Goal: Task Accomplishment & Management: Manage account settings

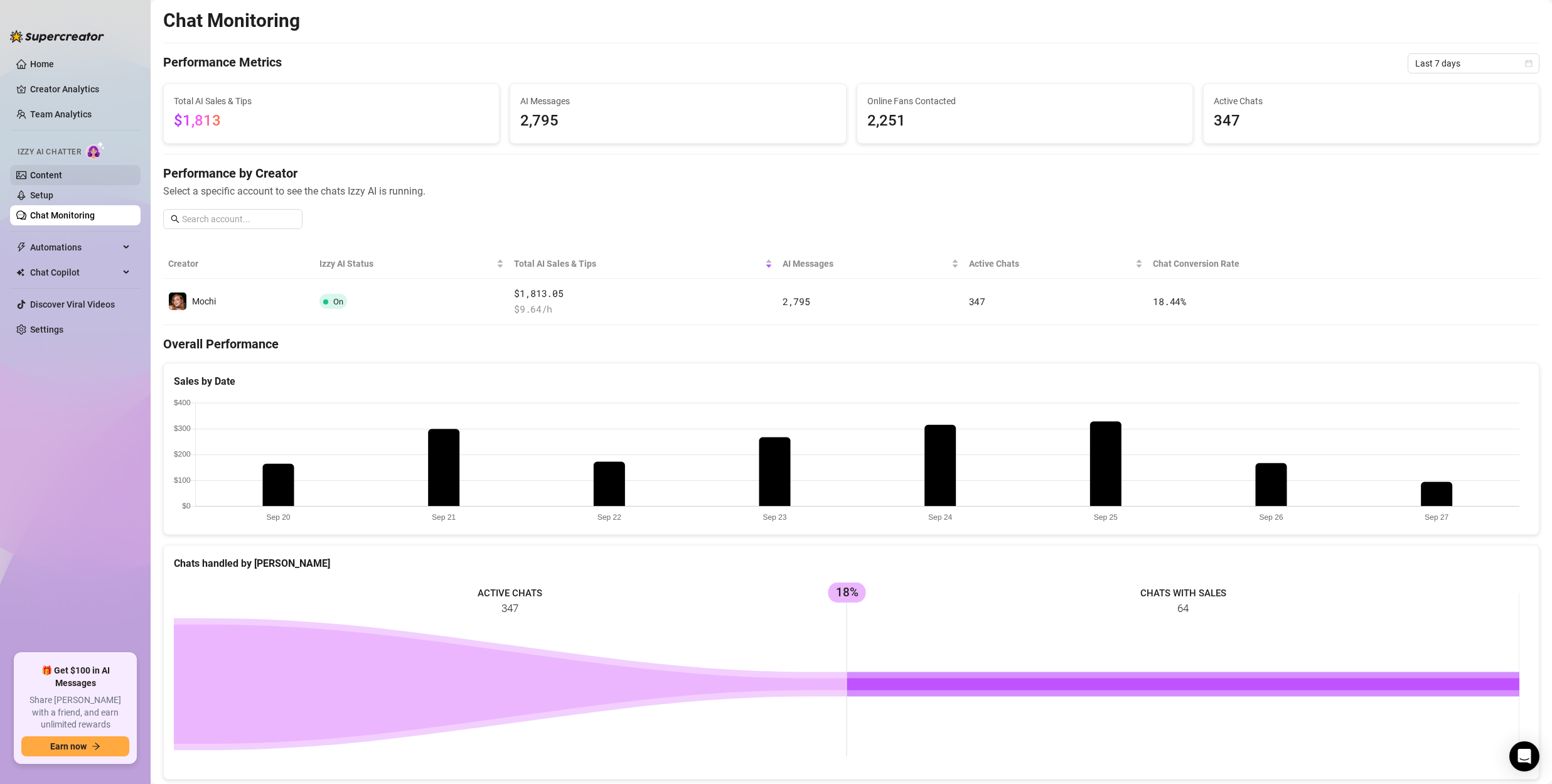
click at [62, 180] on link "Content" at bounding box center [46, 175] width 32 height 10
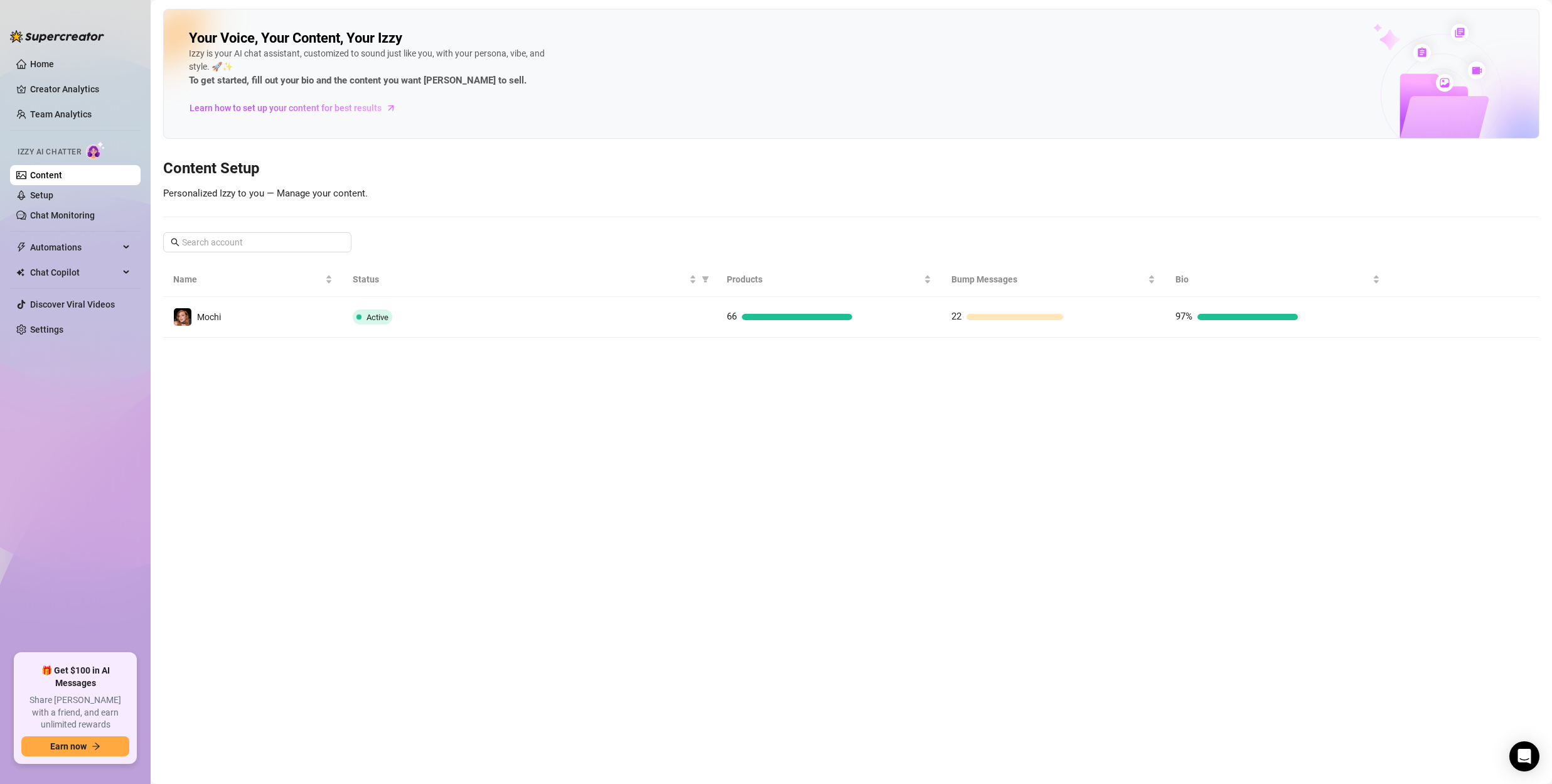
drag, startPoint x: 929, startPoint y: 315, endPoint x: 1117, endPoint y: 324, distance: 188.2
click at [929, 315] on div "66" at bounding box center [829, 317] width 205 height 15
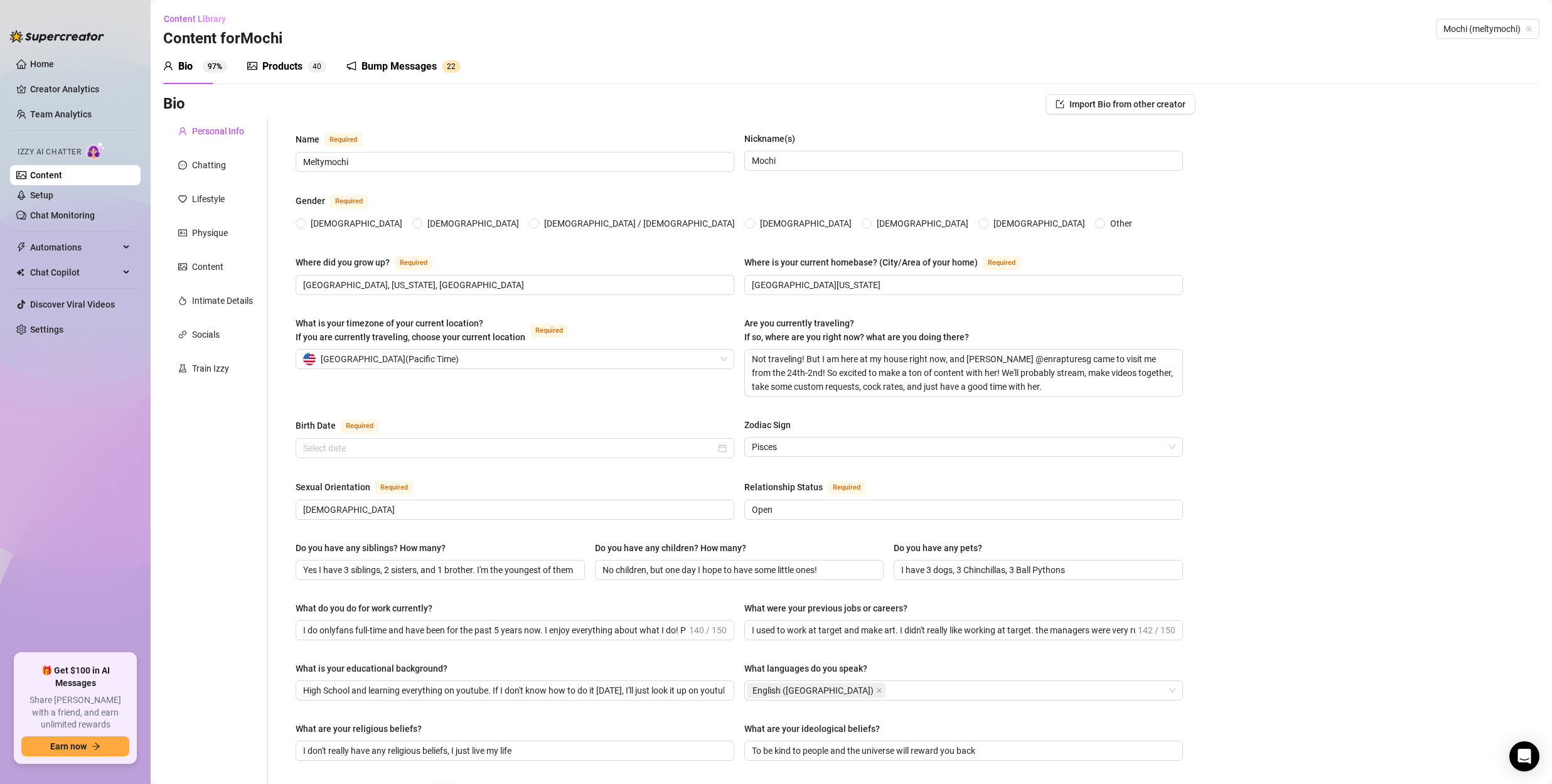
radio input "true"
type input "[DATE]"
click at [425, 66] on div "Bump Messages" at bounding box center [399, 66] width 75 height 15
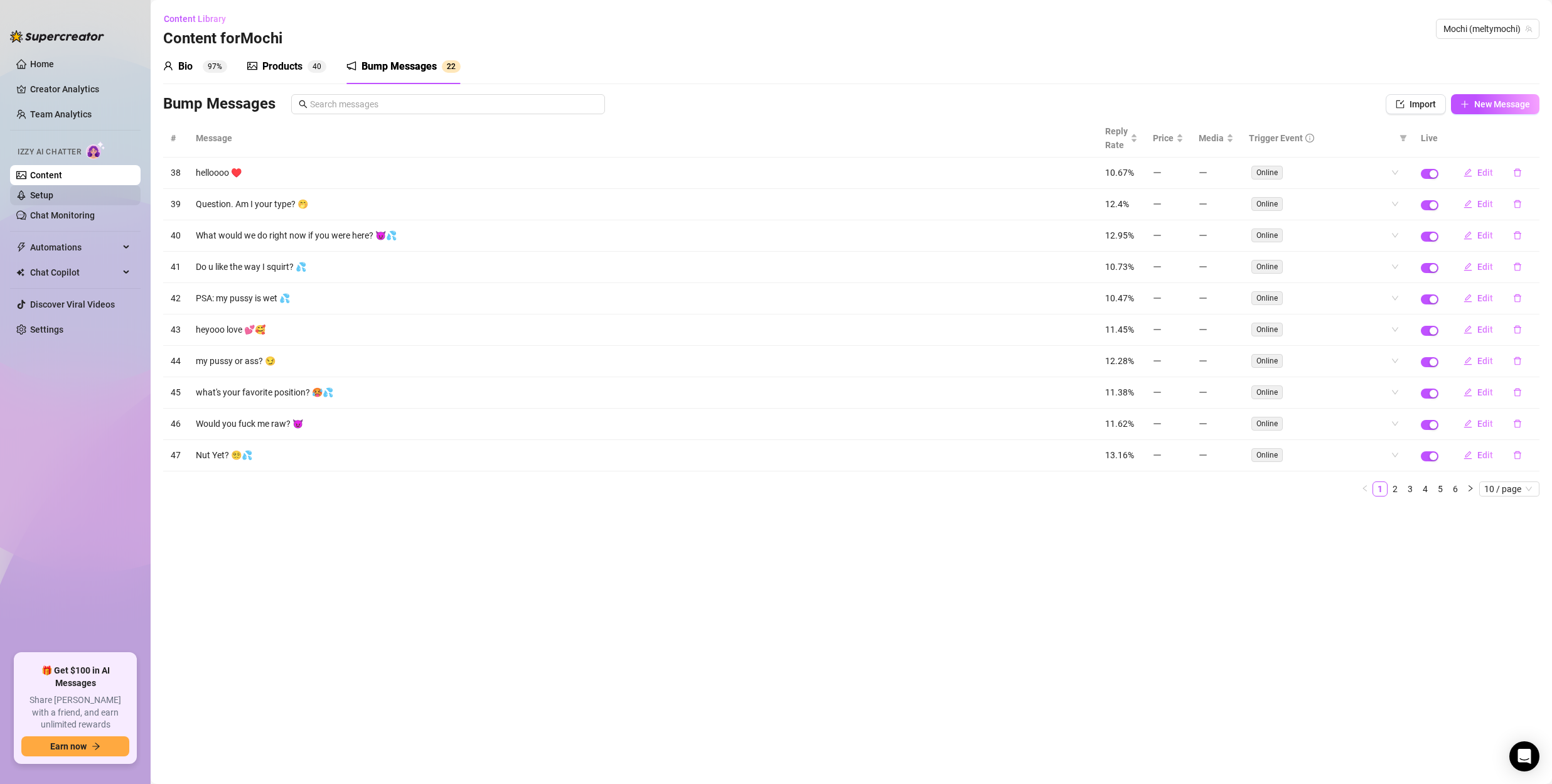
drag, startPoint x: 47, startPoint y: 195, endPoint x: 127, endPoint y: 188, distance: 80.3
click at [47, 195] on link "Setup" at bounding box center [42, 195] width 23 height 10
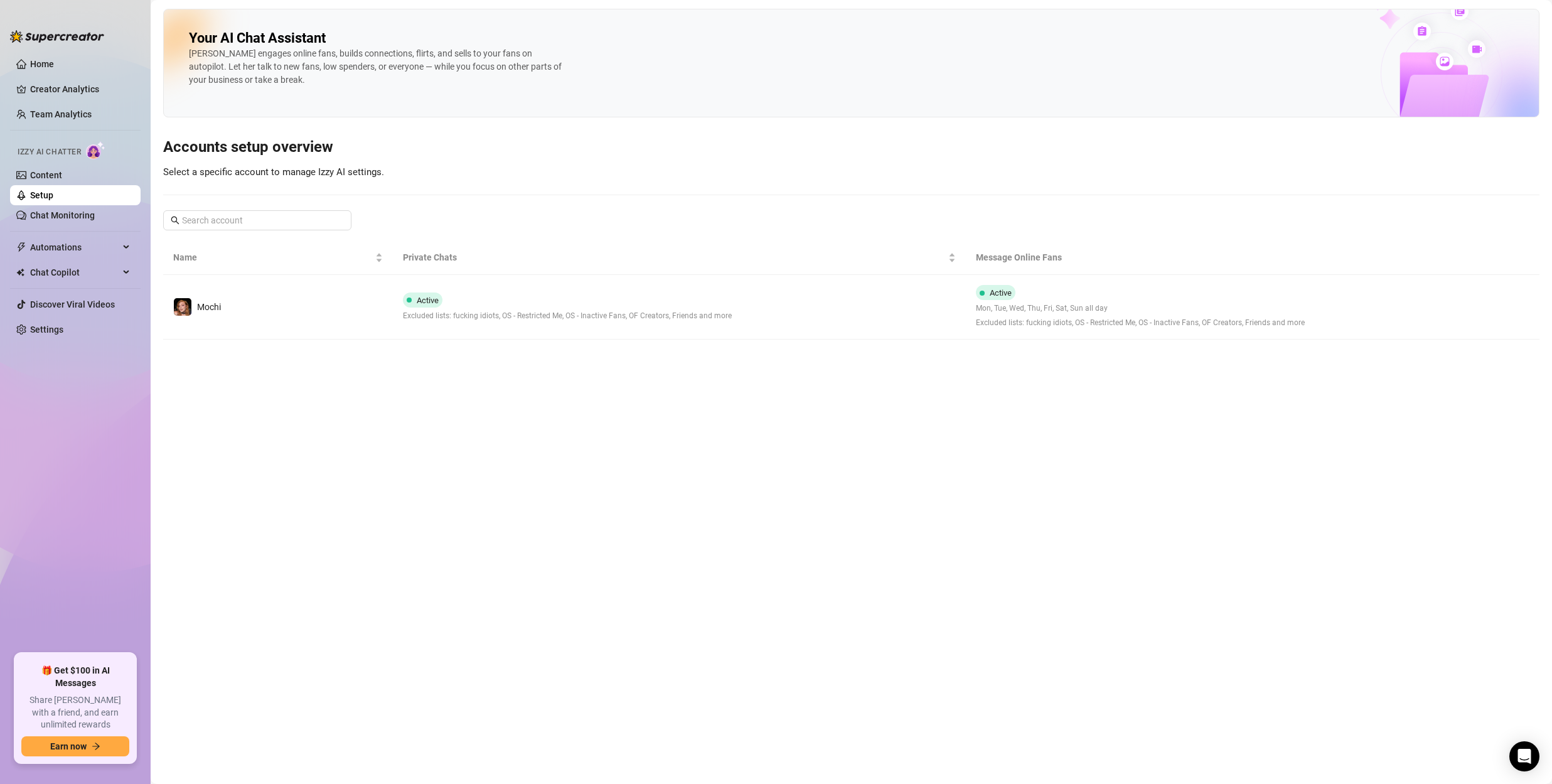
click at [416, 304] on span "Active" at bounding box center [422, 300] width 40 height 15
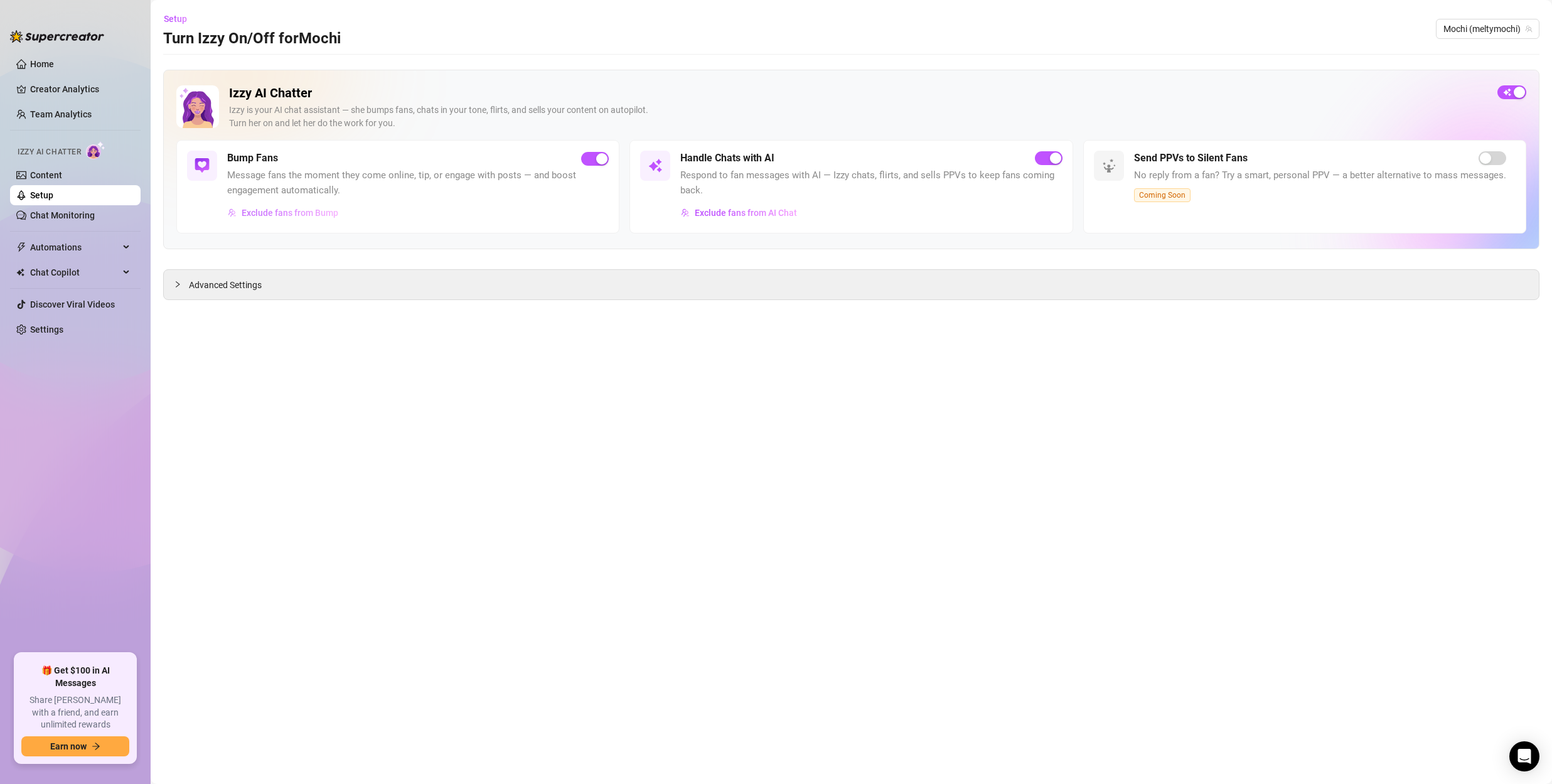
click at [291, 212] on span "Exclude fans from Bump" at bounding box center [290, 212] width 97 height 10
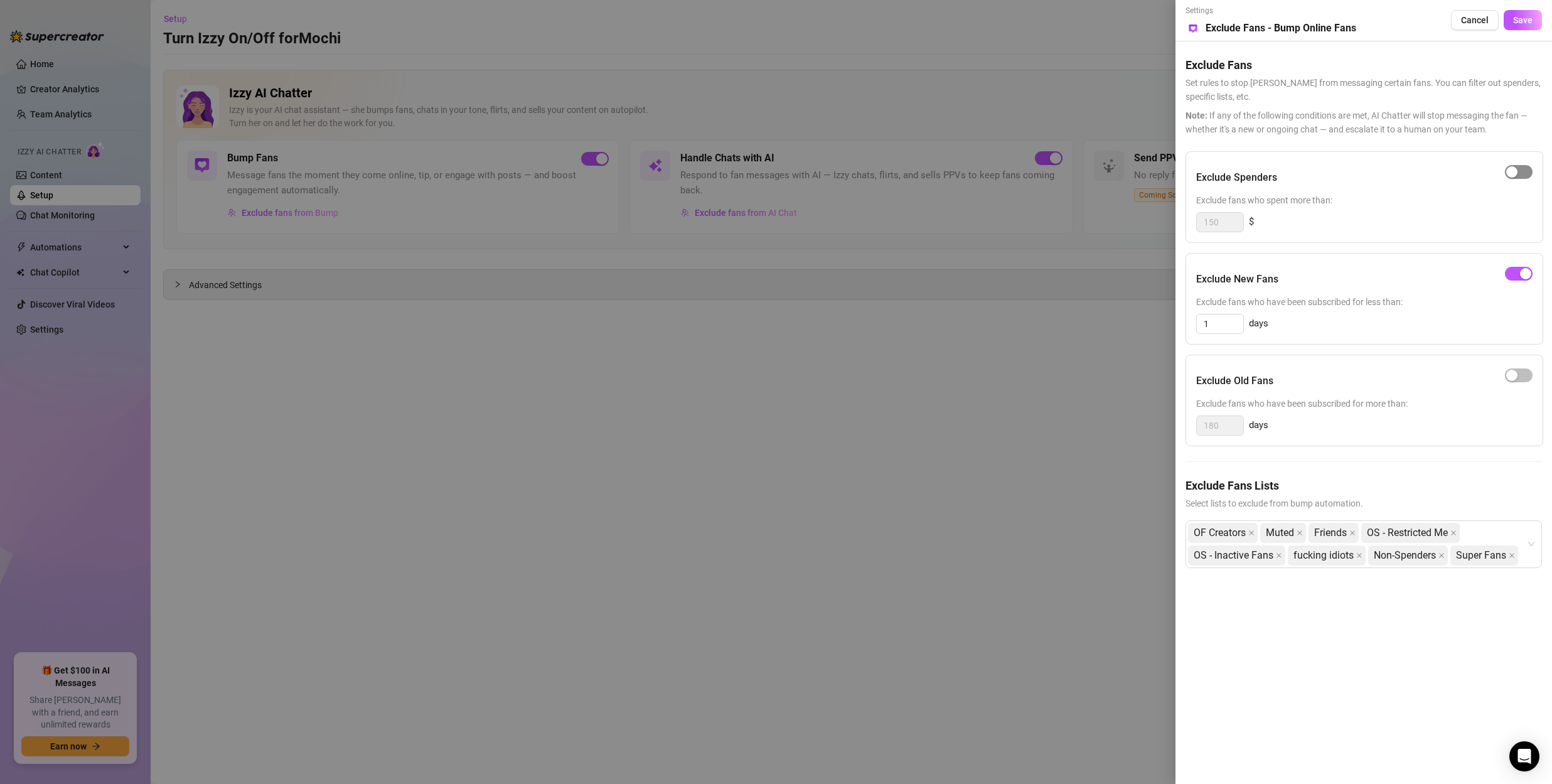
click at [1523, 172] on span "button" at bounding box center [1519, 172] width 28 height 14
drag, startPoint x: 1518, startPoint y: 20, endPoint x: 1519, endPoint y: 48, distance: 28.0
click at [1518, 20] on span "Save" at bounding box center [1523, 20] width 20 height 10
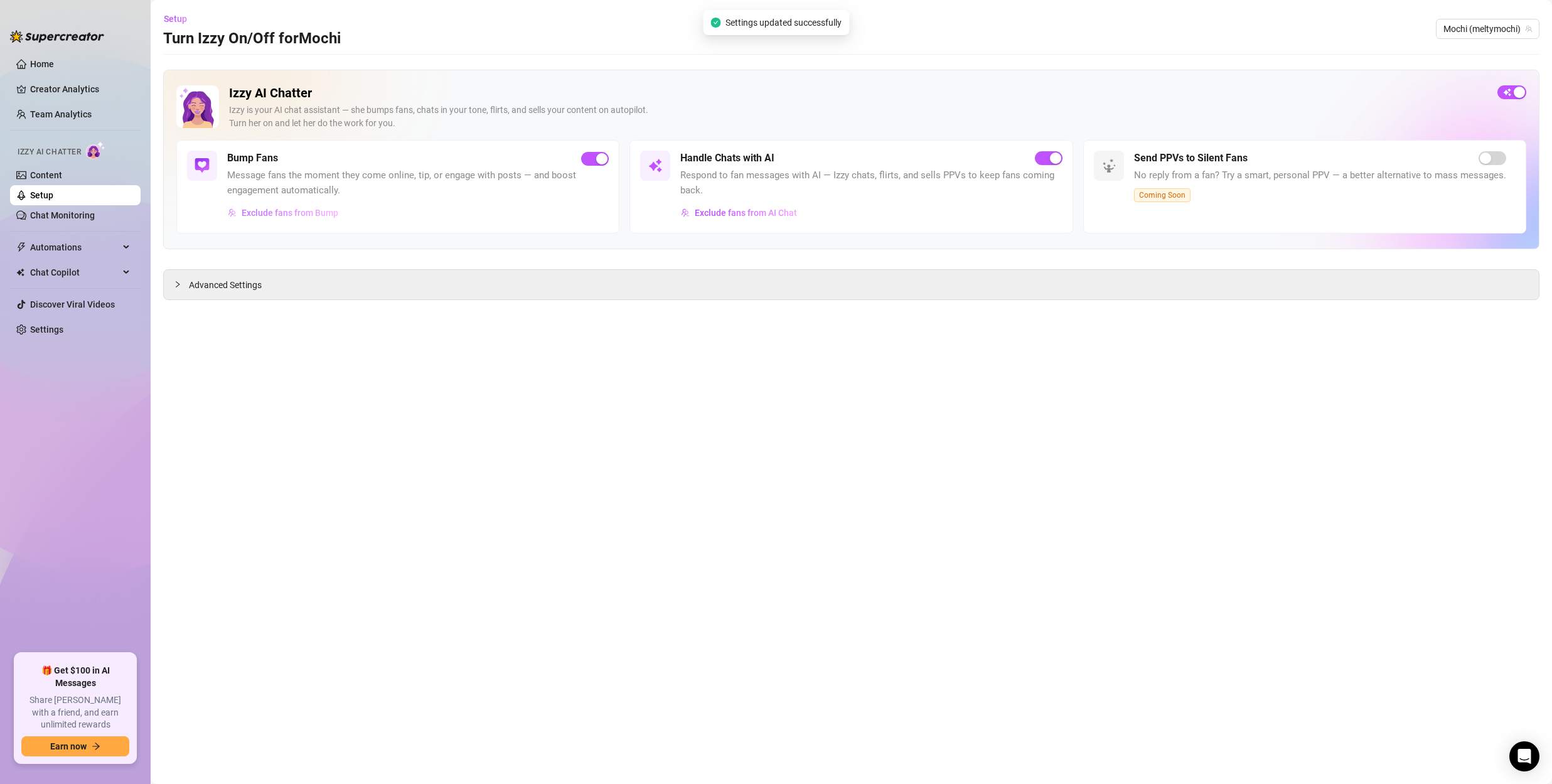
click at [284, 215] on span "Exclude fans from Bump" at bounding box center [290, 212] width 97 height 10
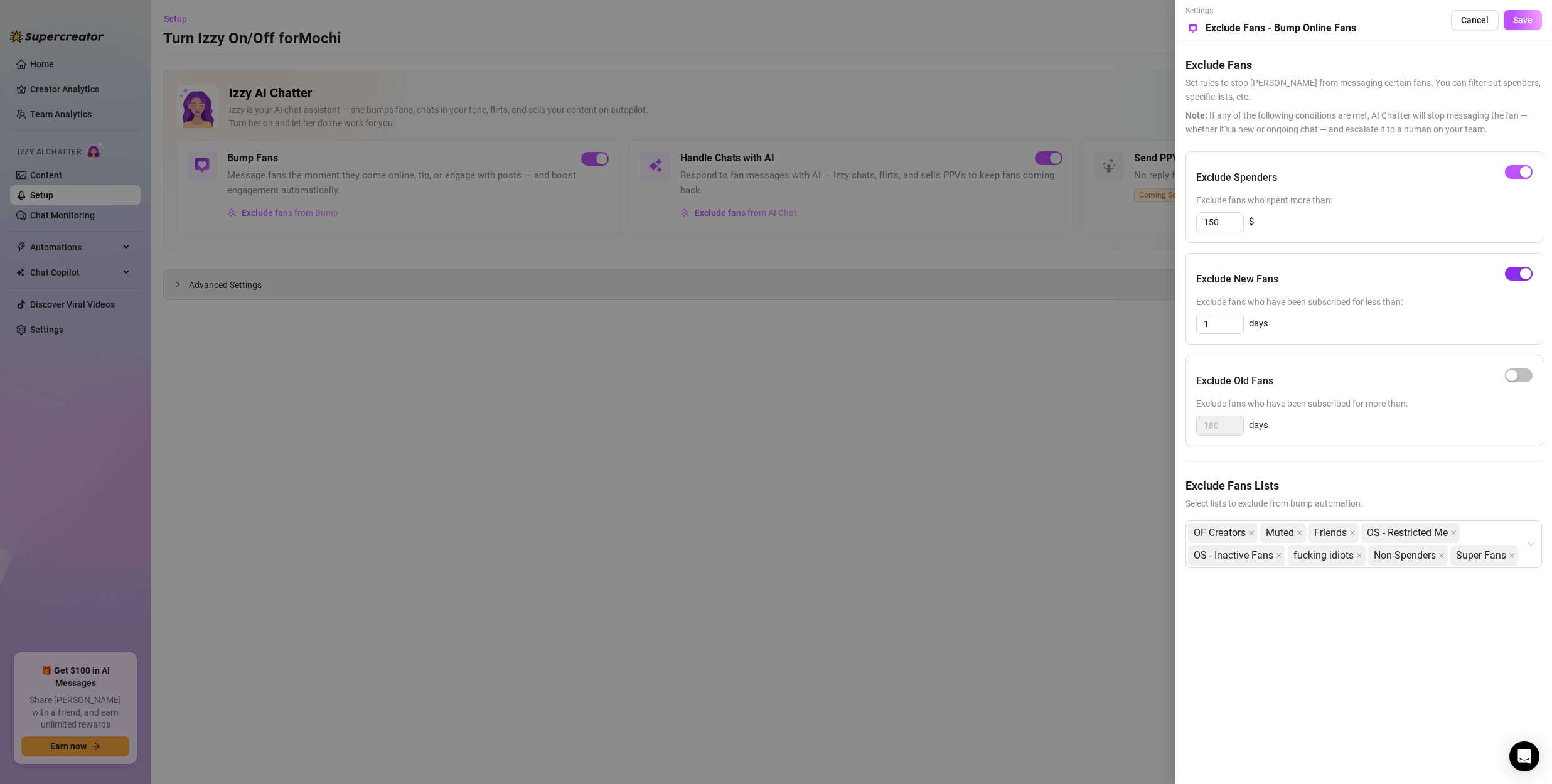
click at [1530, 274] on div "button" at bounding box center [1526, 274] width 11 height 11
click at [1518, 23] on span "Save" at bounding box center [1523, 20] width 20 height 10
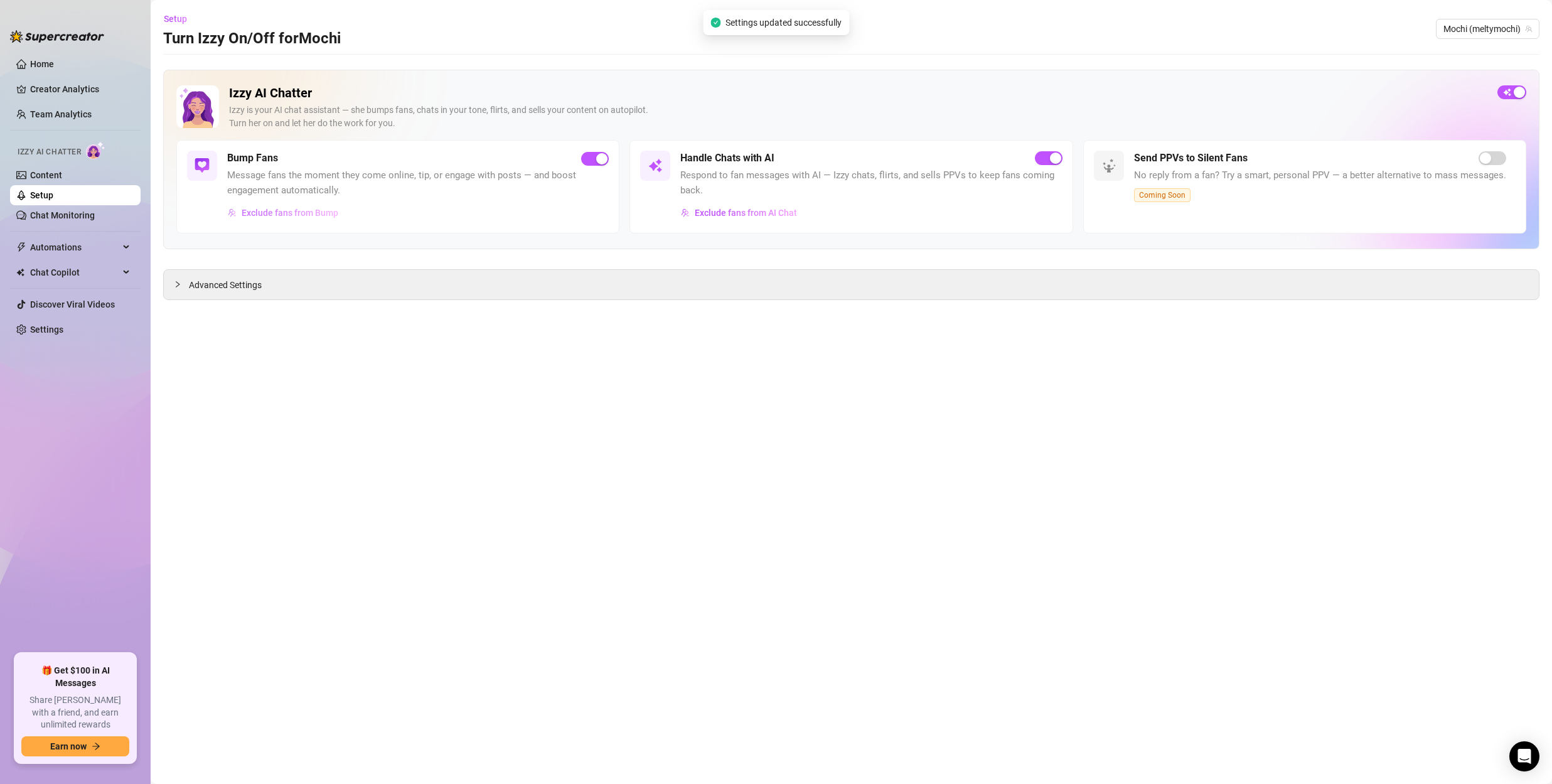
click at [270, 216] on span "Exclude fans from Bump" at bounding box center [290, 212] width 97 height 10
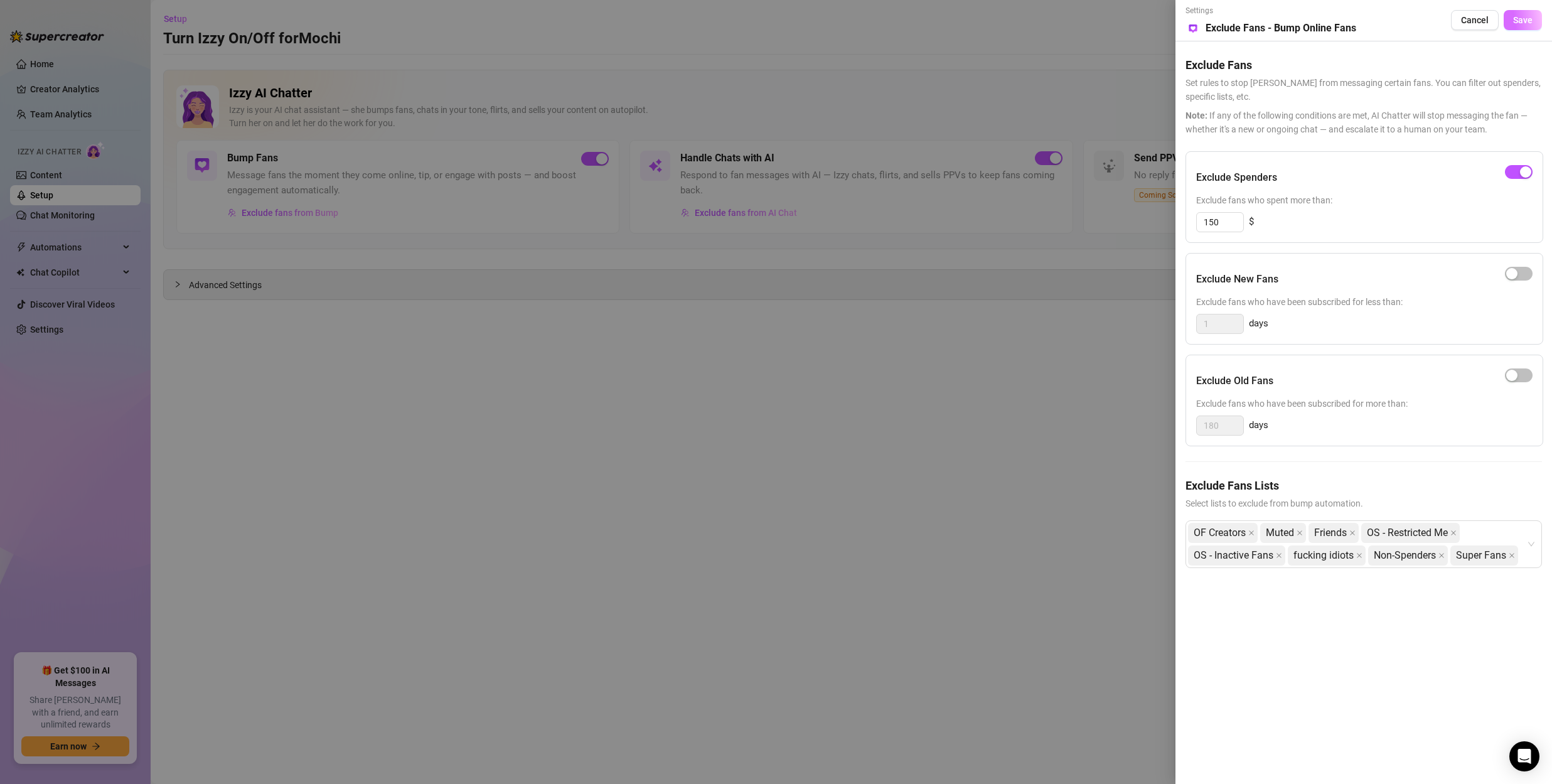
click at [1519, 16] on span "Save" at bounding box center [1523, 20] width 20 height 10
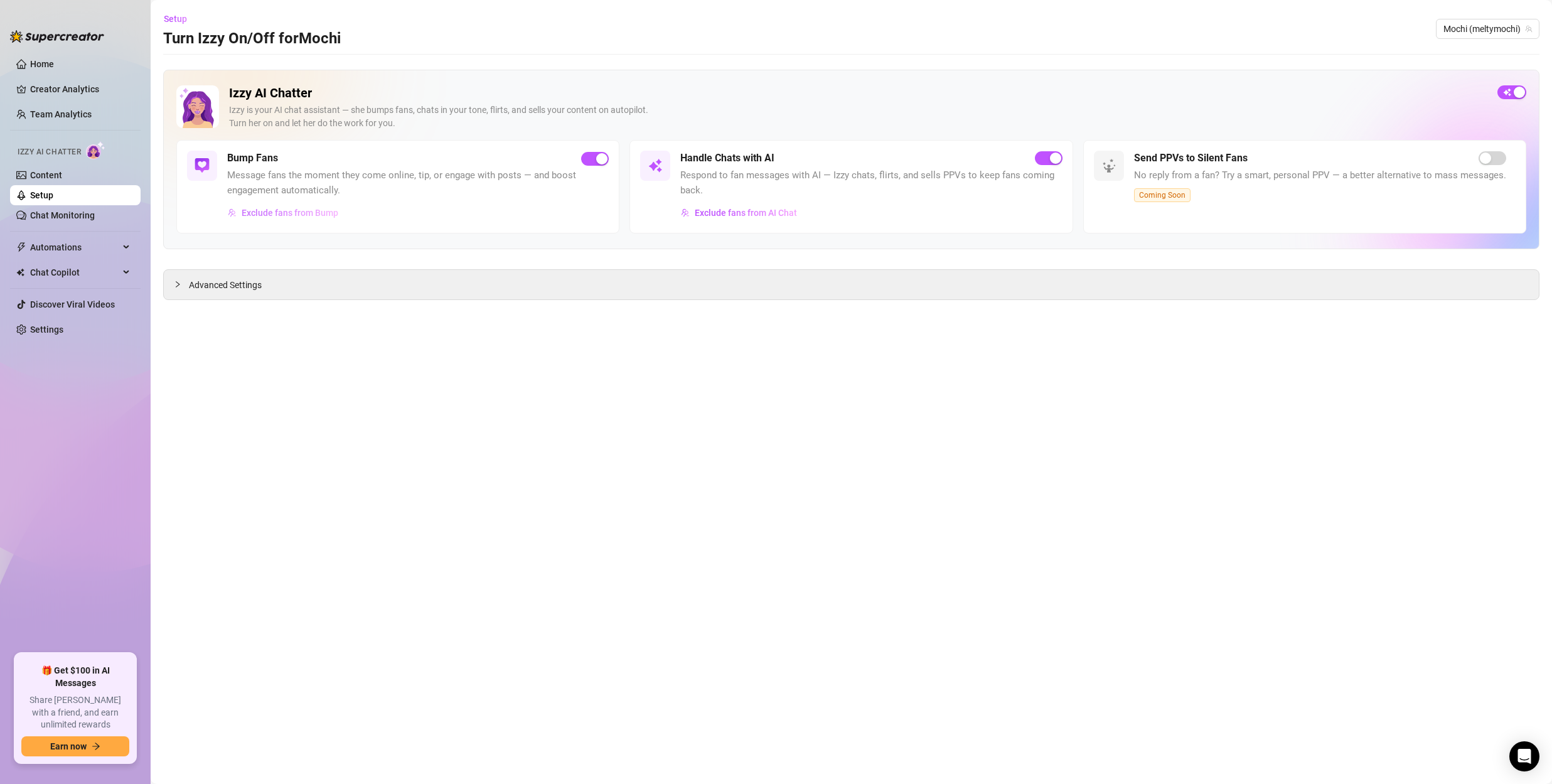
click at [286, 212] on span "Exclude fans from Bump" at bounding box center [290, 212] width 97 height 10
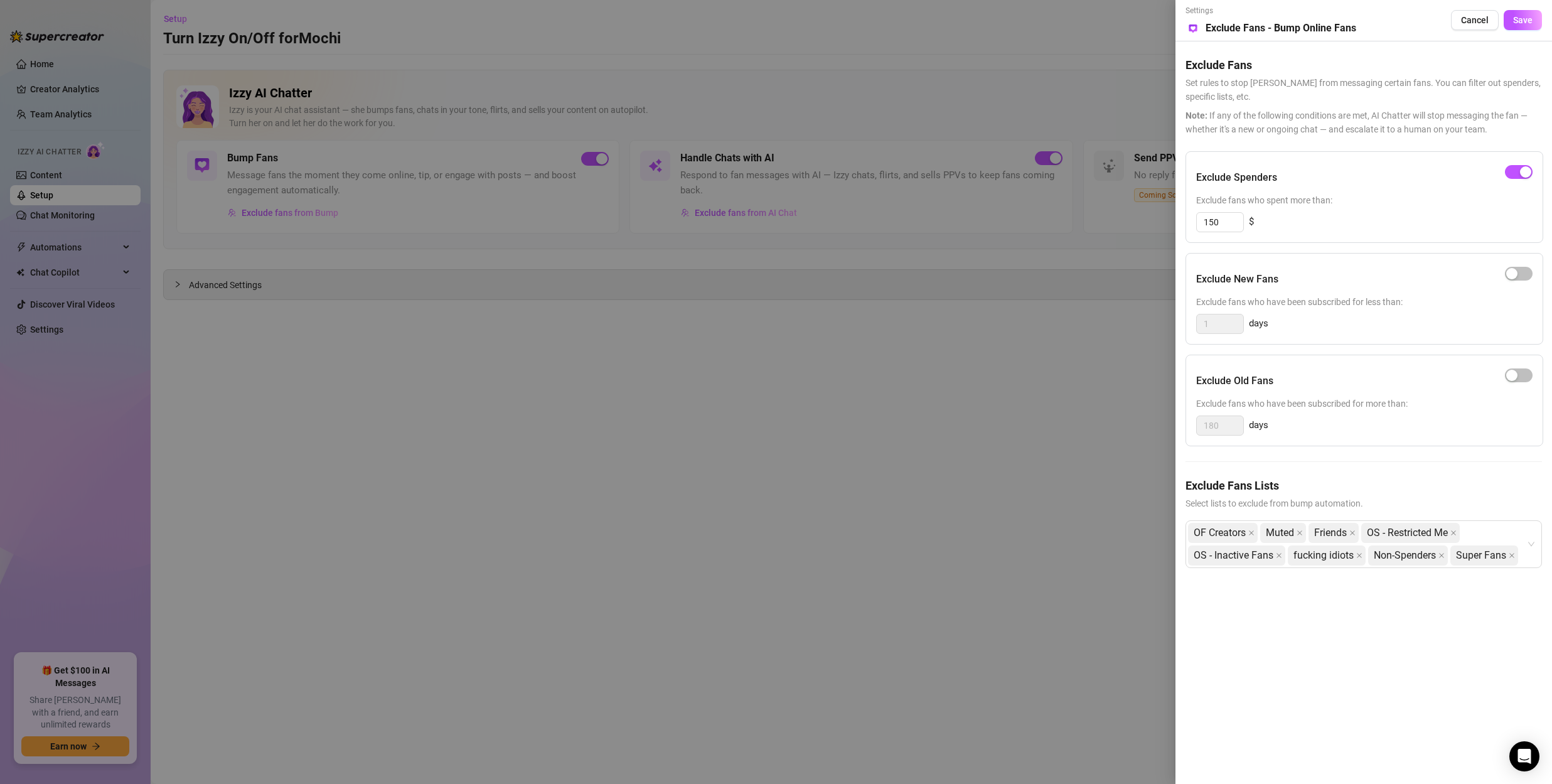
click at [988, 409] on div at bounding box center [776, 392] width 1552 height 784
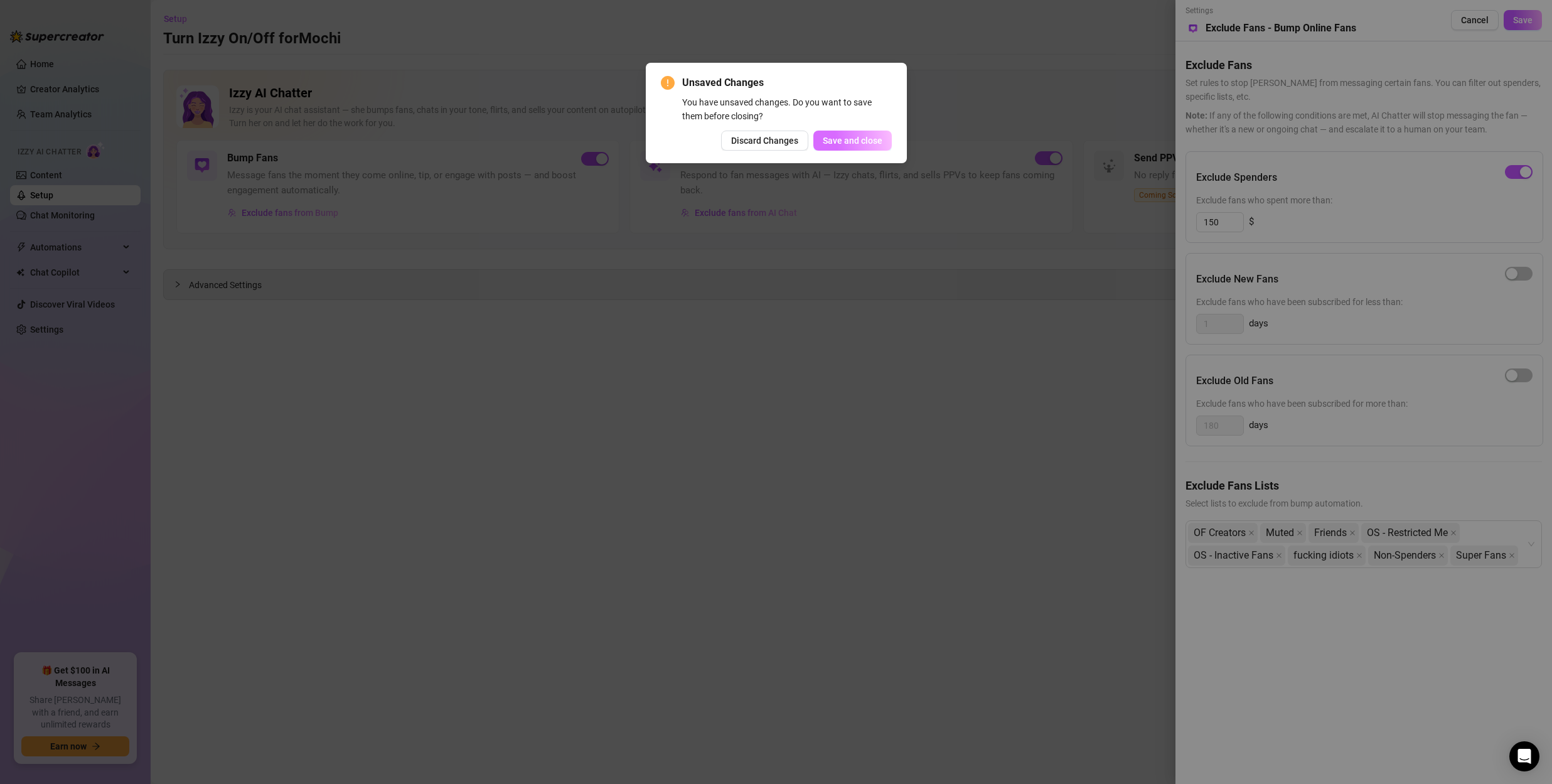
click at [833, 142] on span "Save and close" at bounding box center [852, 141] width 59 height 10
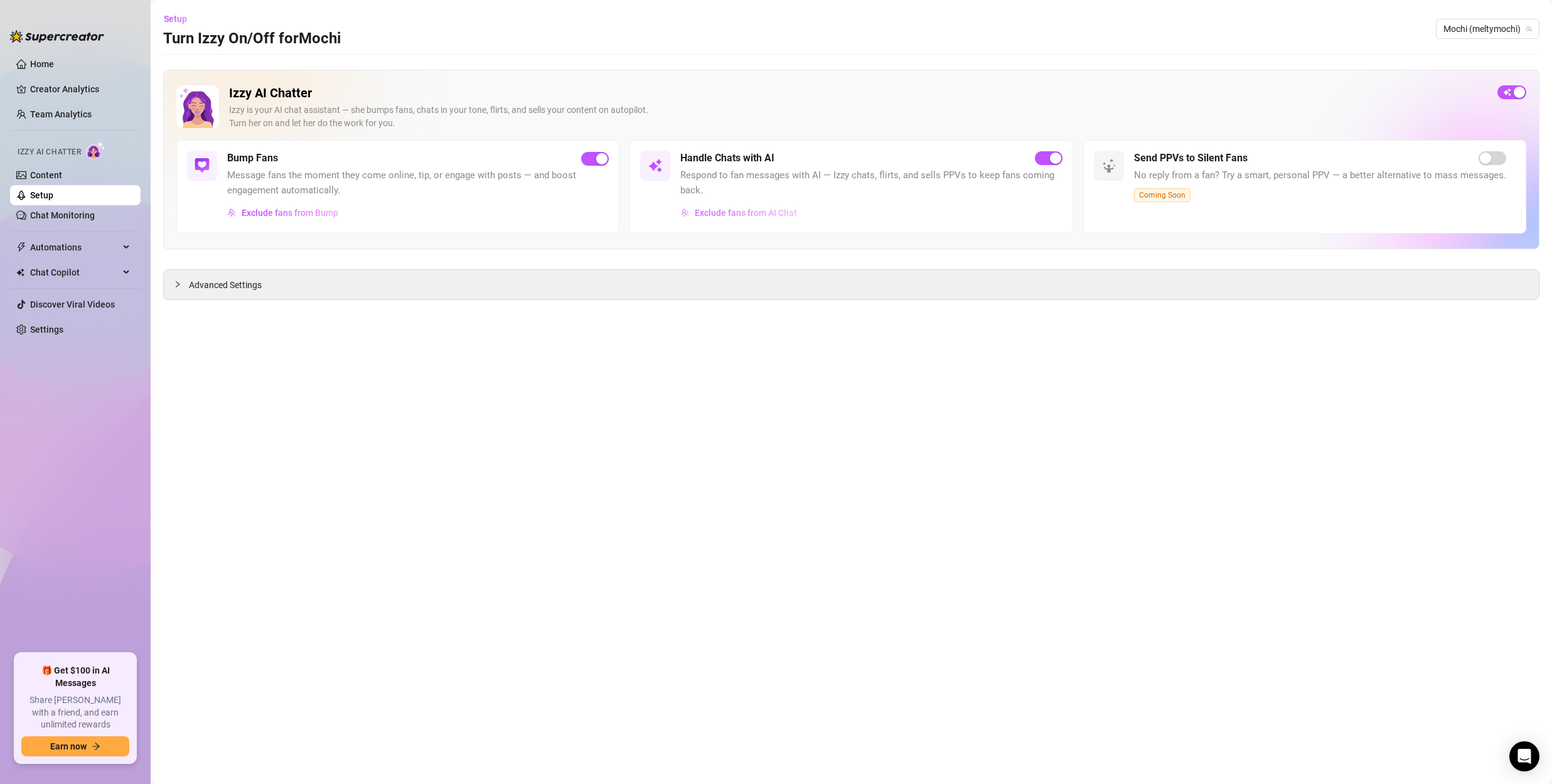
click at [740, 216] on span "Exclude fans from AI Chat" at bounding box center [746, 212] width 102 height 10
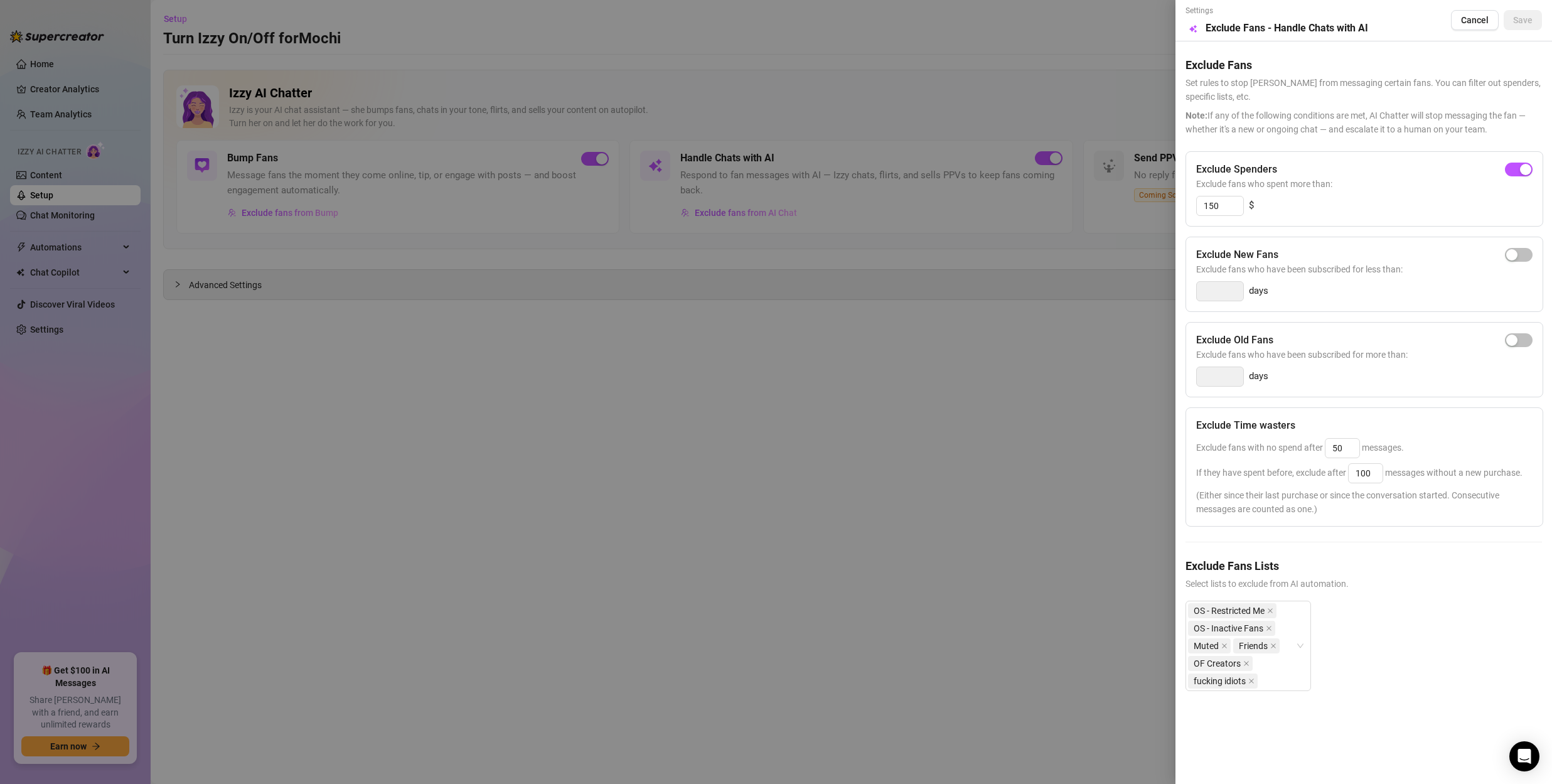
click at [725, 376] on div at bounding box center [776, 392] width 1552 height 784
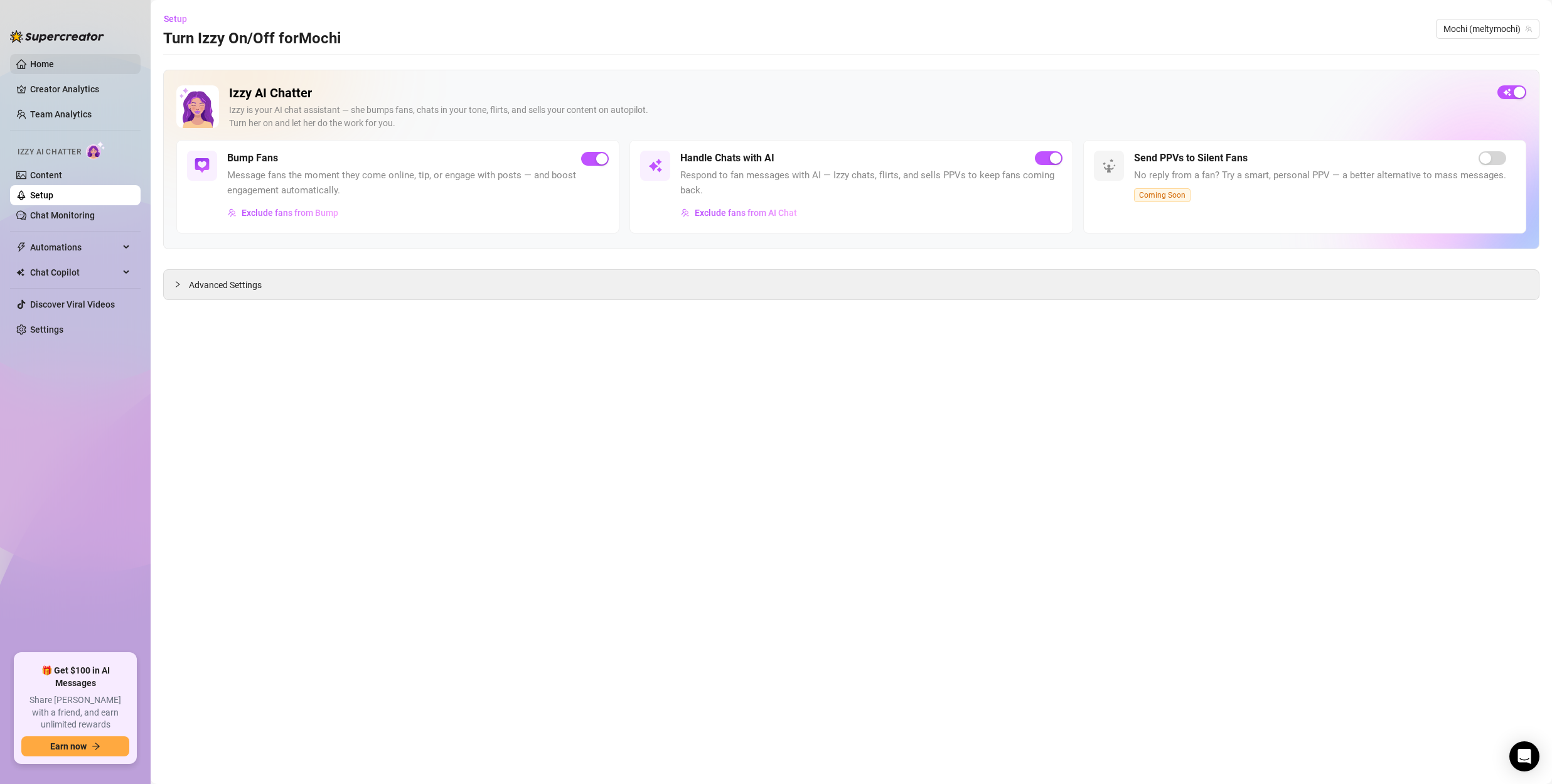
click at [30, 66] on link "Home" at bounding box center [42, 64] width 24 height 10
